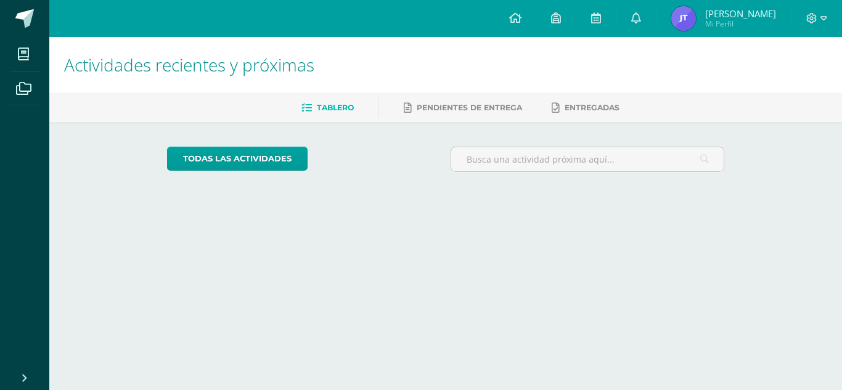
click at [687, 17] on img at bounding box center [683, 18] width 25 height 25
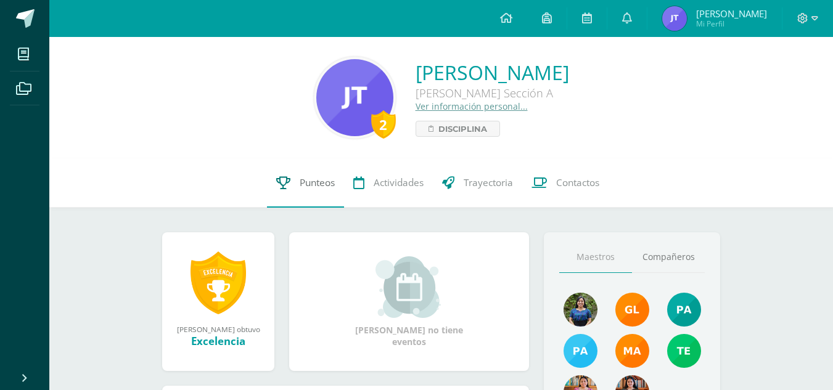
click at [325, 181] on span "Punteos" at bounding box center [316, 182] width 35 height 13
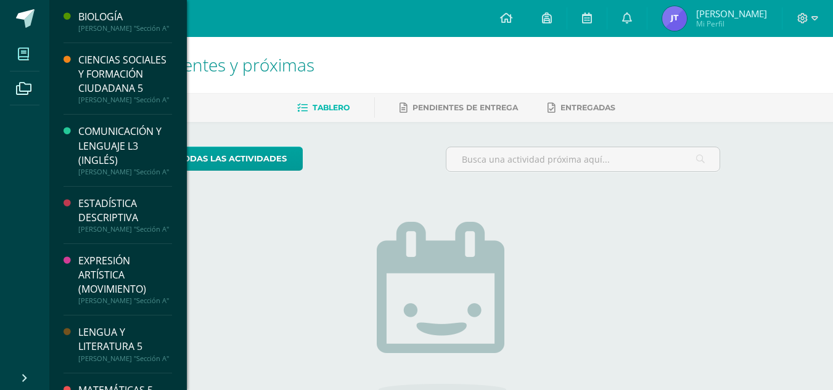
click at [18, 52] on icon at bounding box center [23, 54] width 11 height 12
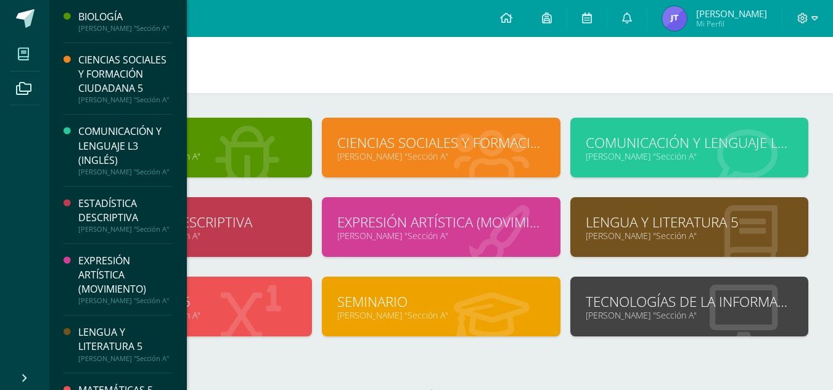
click at [428, 152] on link "[PERSON_NAME] "Sección A"" at bounding box center [440, 156] width 207 height 12
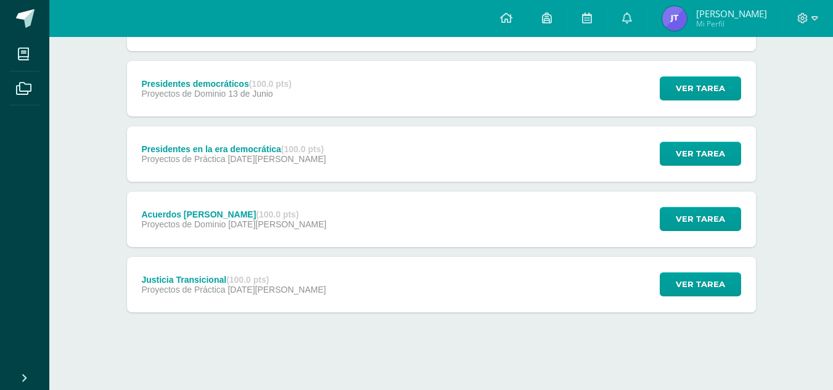
scroll to position [540, 0]
